Goal: Navigation & Orientation: Find specific page/section

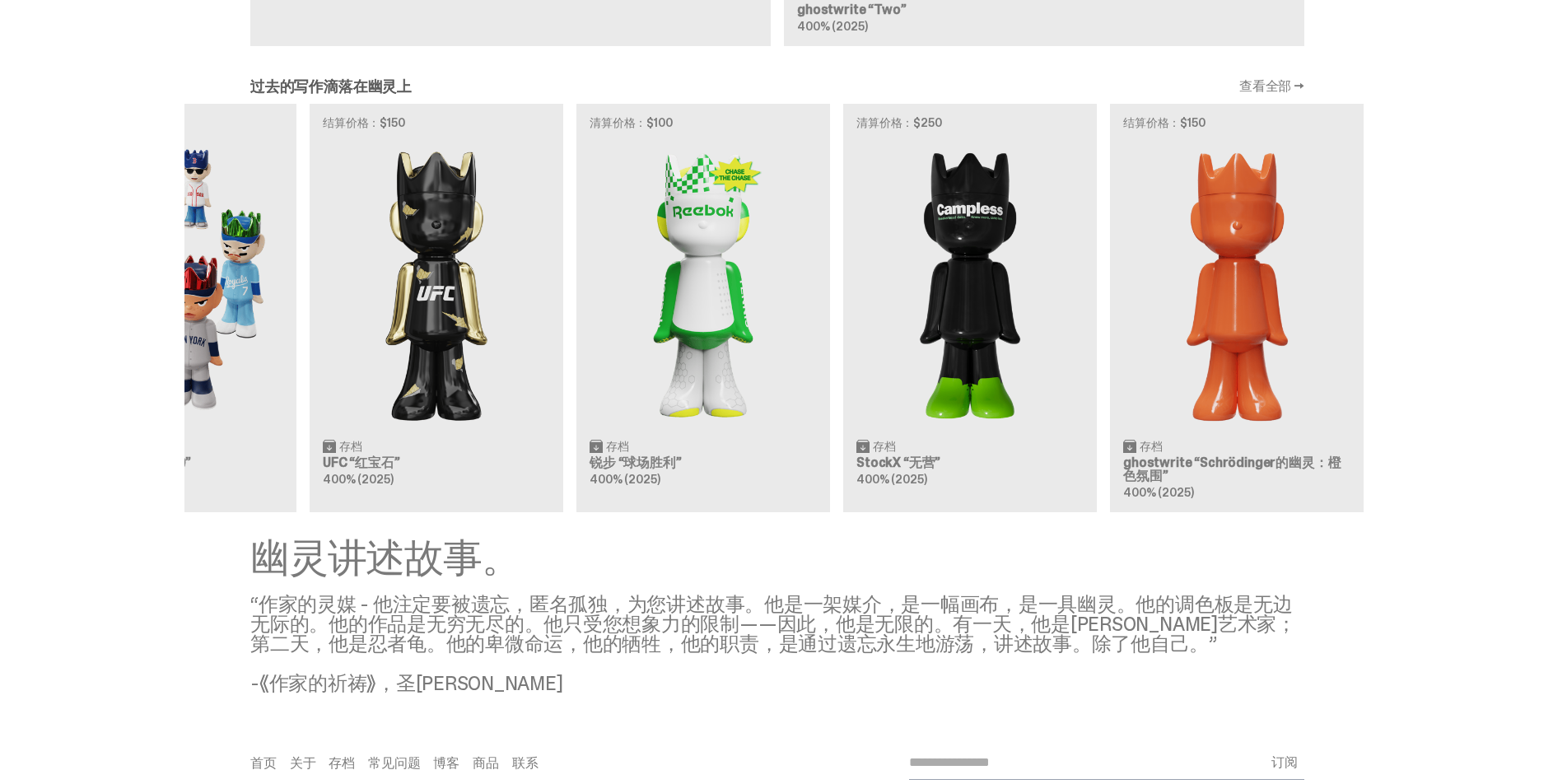
scroll to position [0, 534]
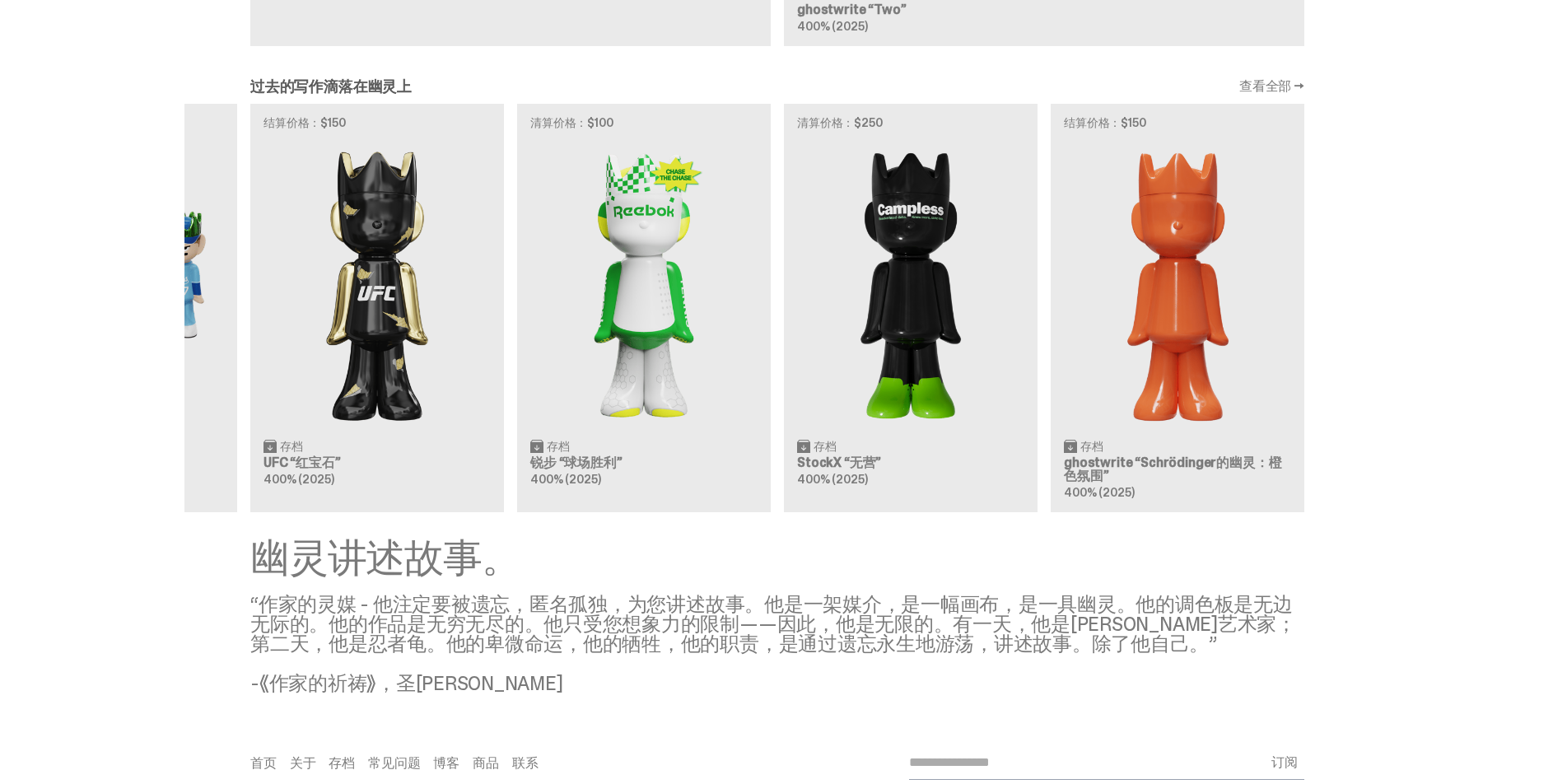
click at [256, 286] on div "清算价格：$151 存档 ghostwrite “[PERSON_NAME] 的幽灵：星期日·[PERSON_NAME]” 400% (2025) 清算价格：…" at bounding box center [777, 307] width 1185 height 409
click at [1282, 82] on font "查看全部 →" at bounding box center [1271, 86] width 65 height 18
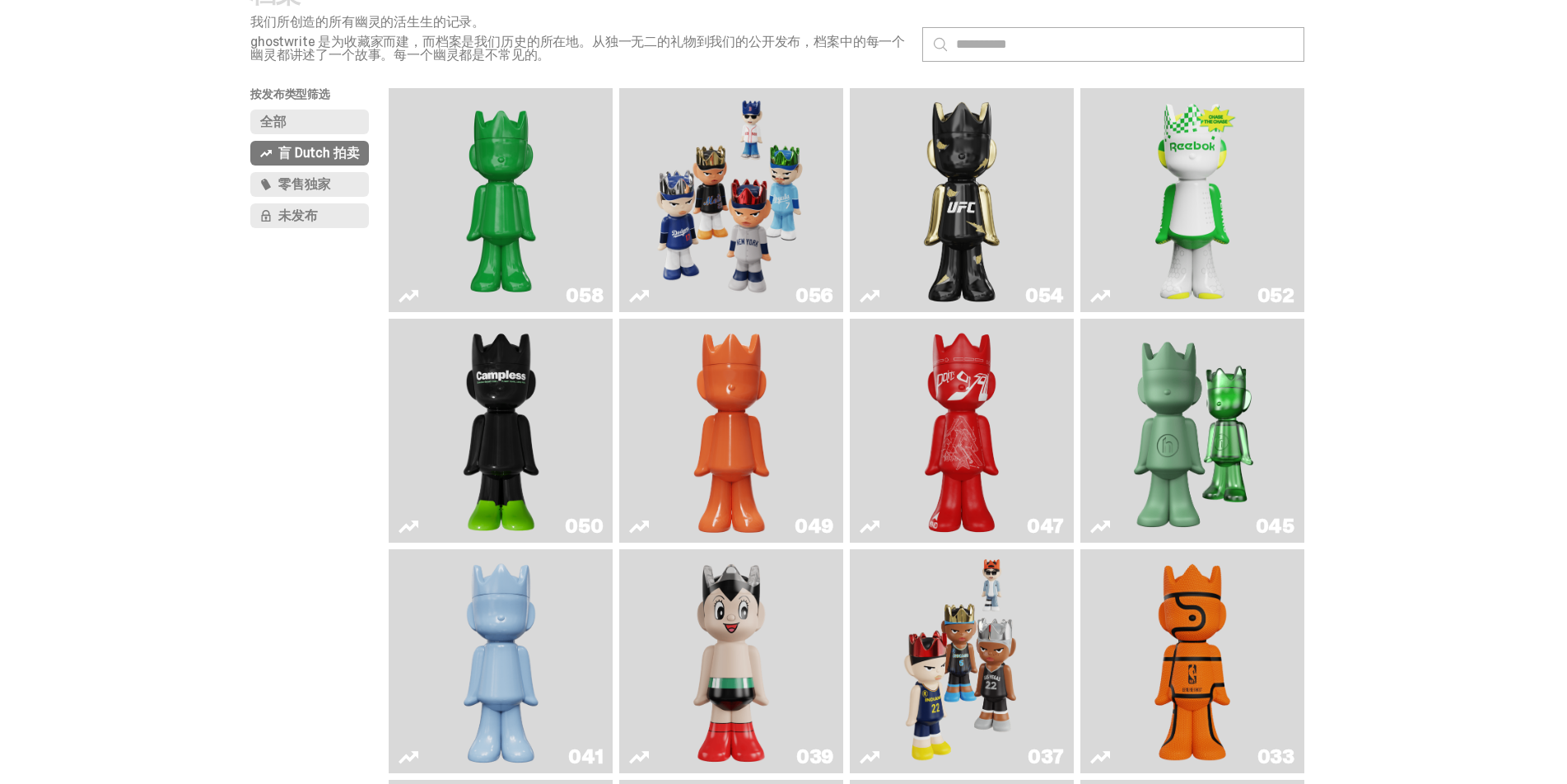
scroll to position [82, 0]
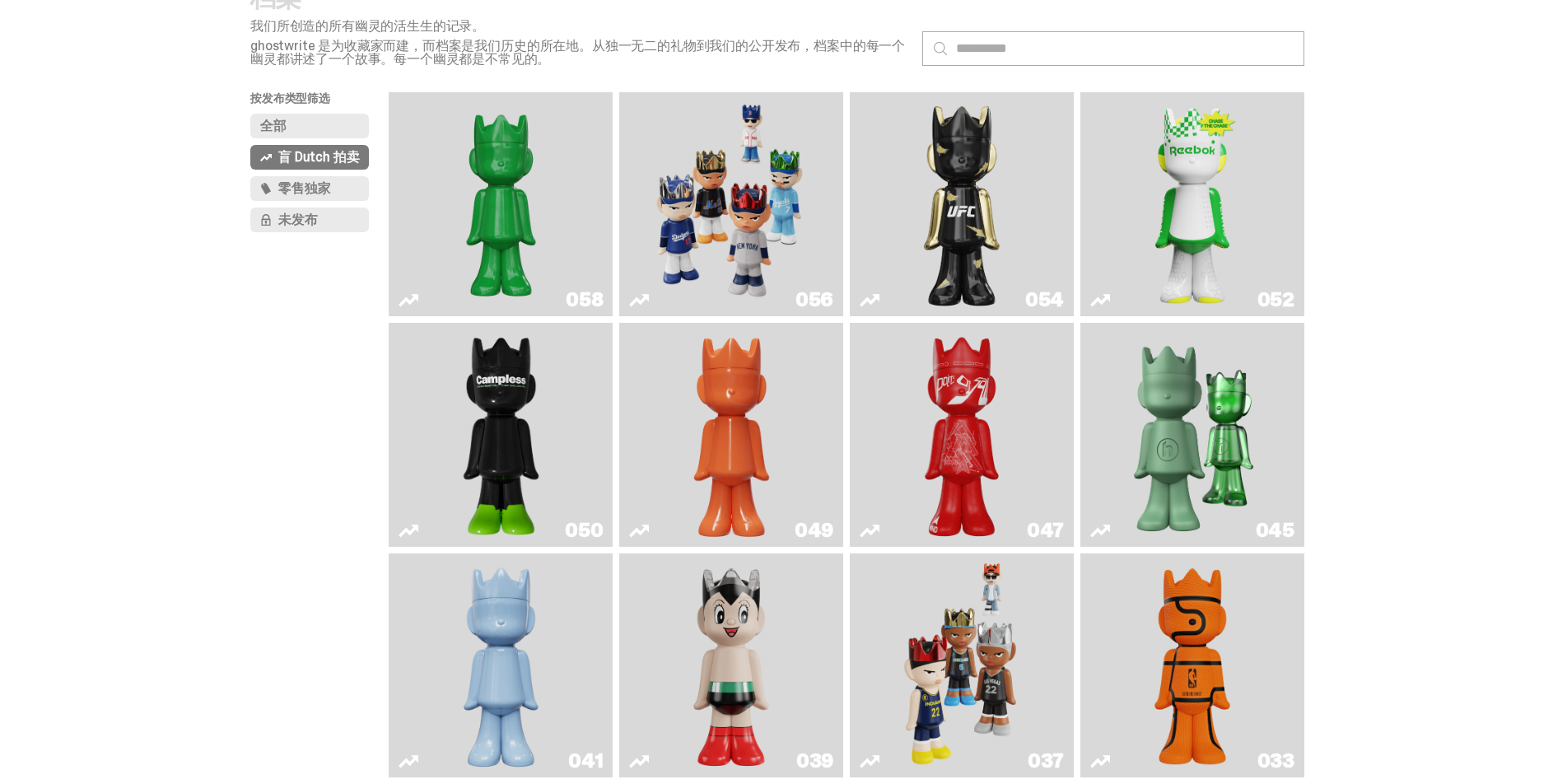
click at [756, 187] on img "游戏脸 (2025)" at bounding box center [731, 204] width 169 height 211
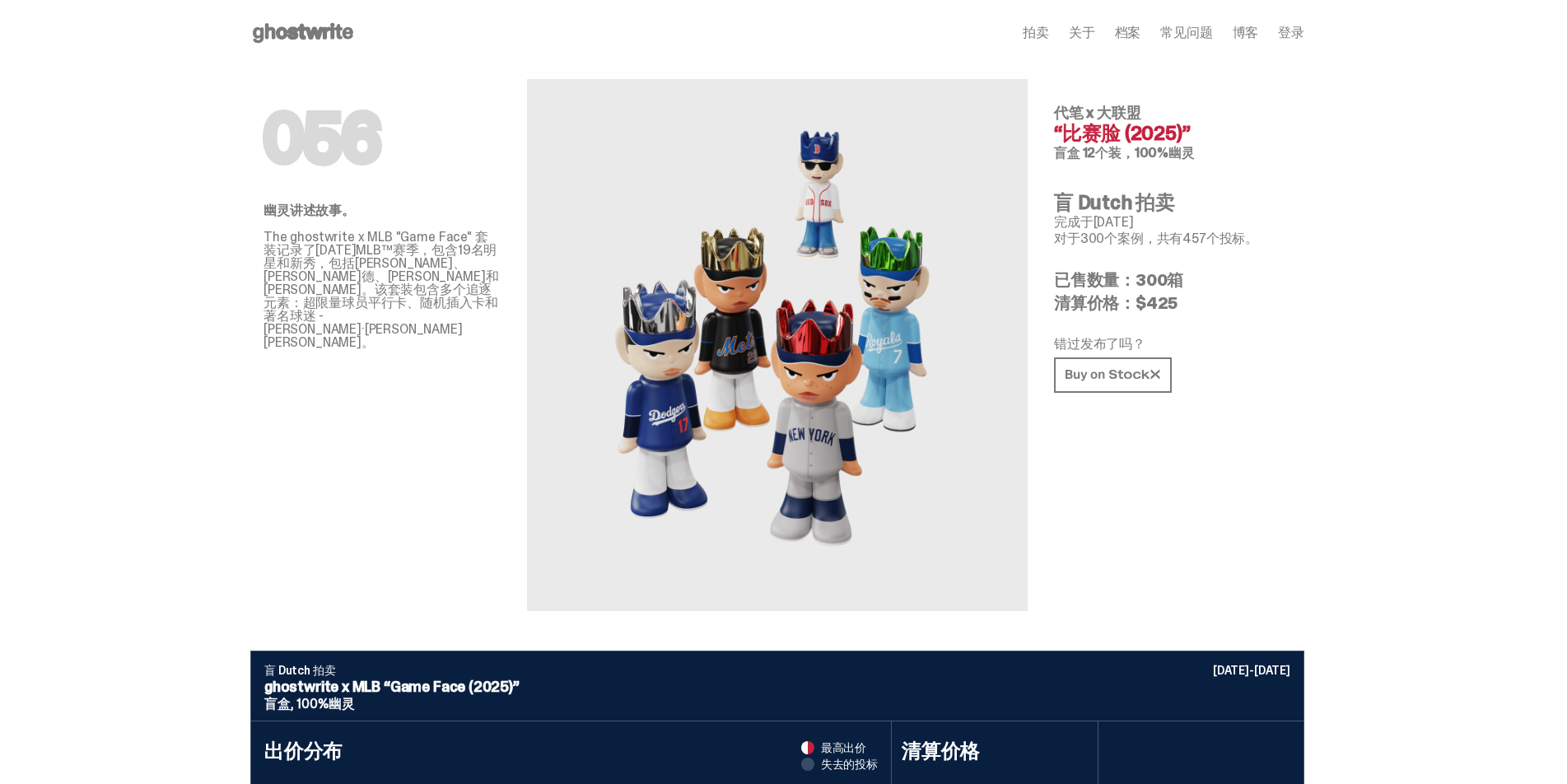
click at [1043, 34] on font "拍卖" at bounding box center [1035, 32] width 26 height 18
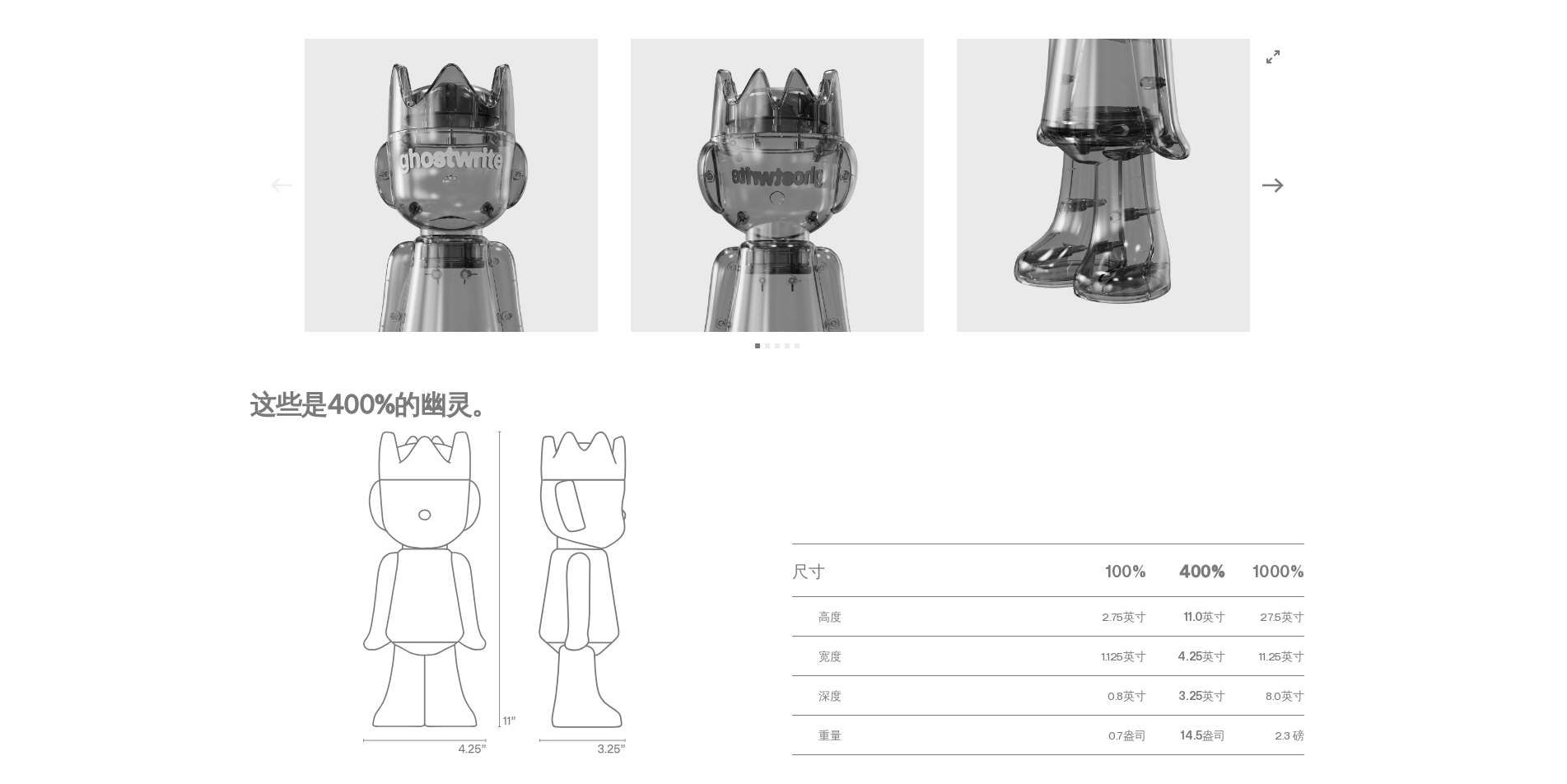
scroll to position [1852, 0]
